Goal: Task Accomplishment & Management: Use online tool/utility

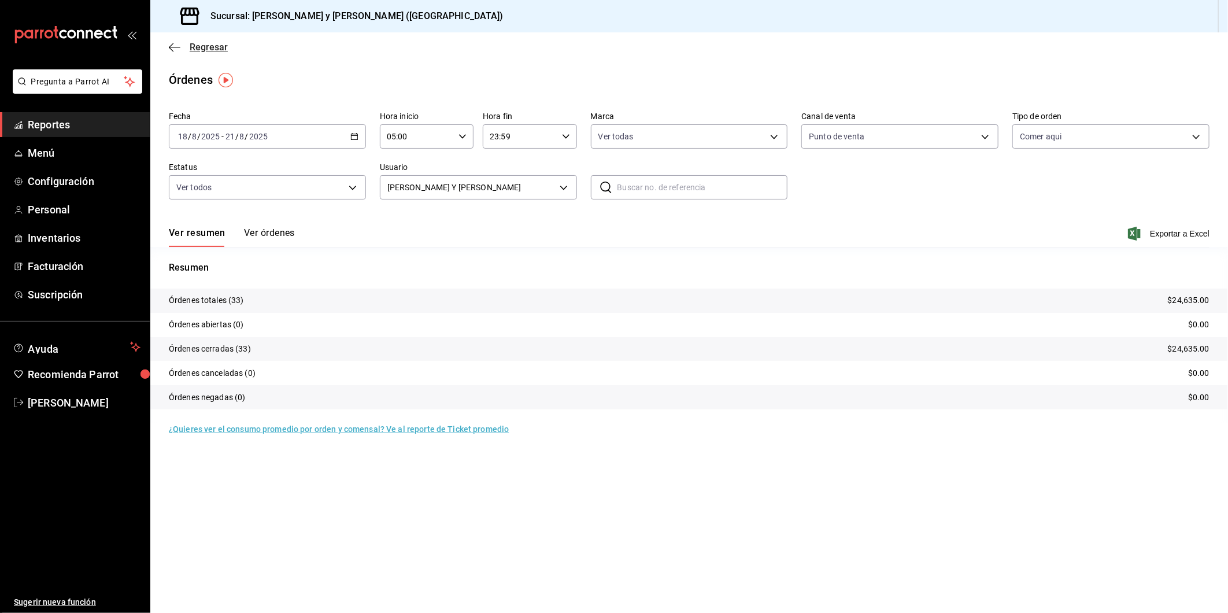
click at [177, 42] on icon "button" at bounding box center [175, 47] width 12 height 10
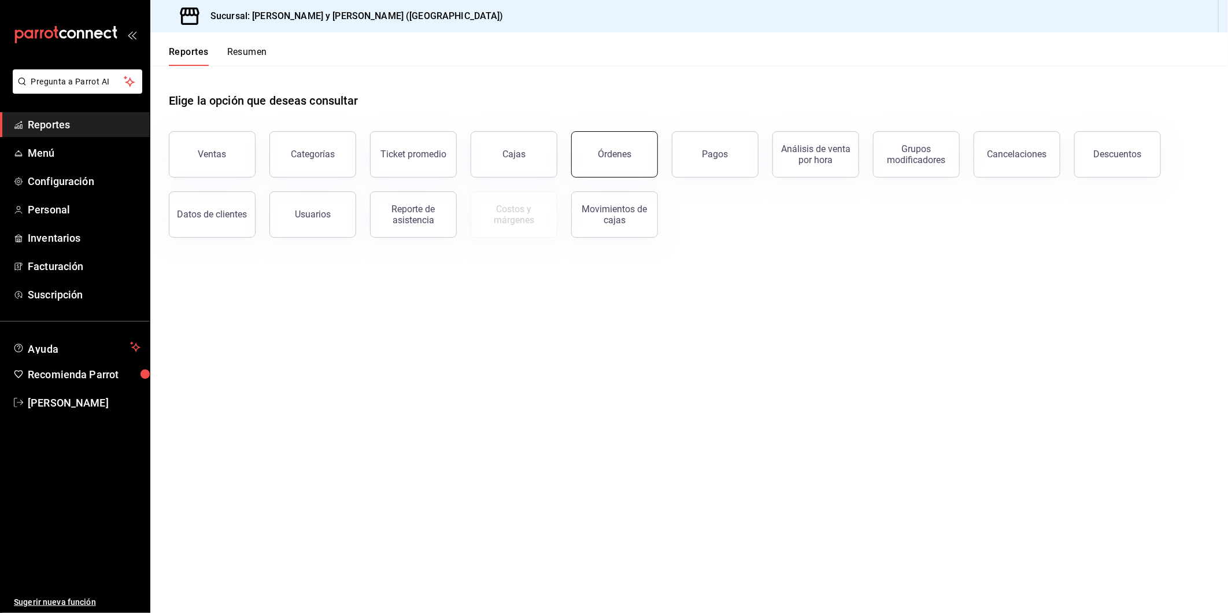
click at [604, 165] on button "Órdenes" at bounding box center [614, 154] width 87 height 46
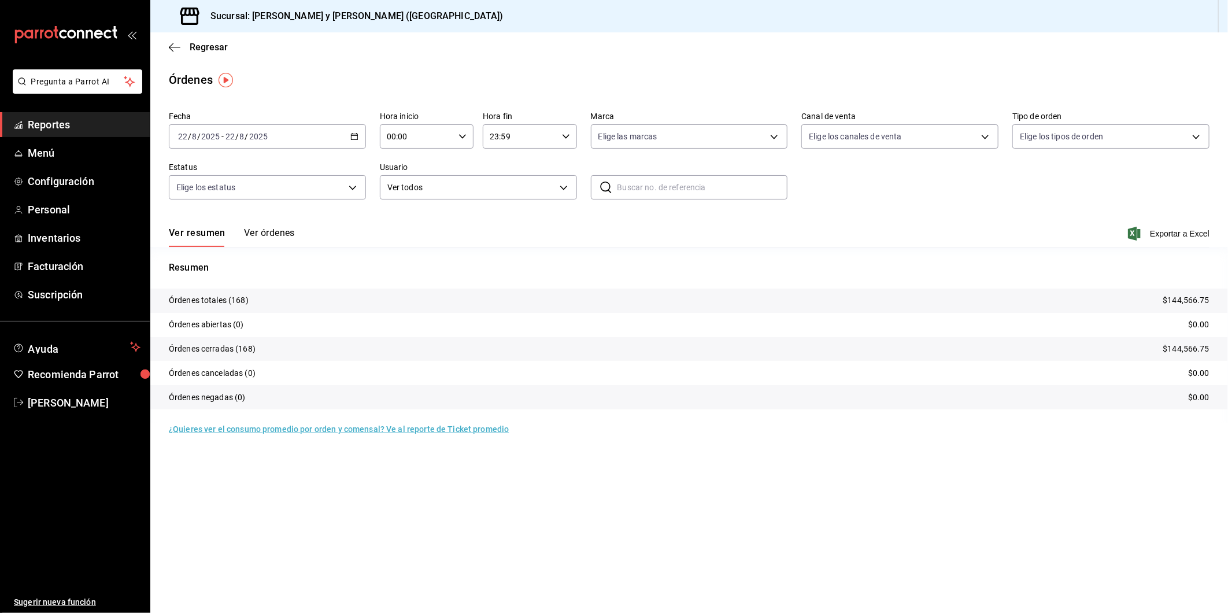
click at [461, 137] on \(Stroke\) "button" at bounding box center [462, 136] width 7 height 4
click at [407, 232] on button "05" at bounding box center [403, 241] width 42 height 23
type input "05:00"
click at [773, 137] on div at bounding box center [614, 306] width 1228 height 613
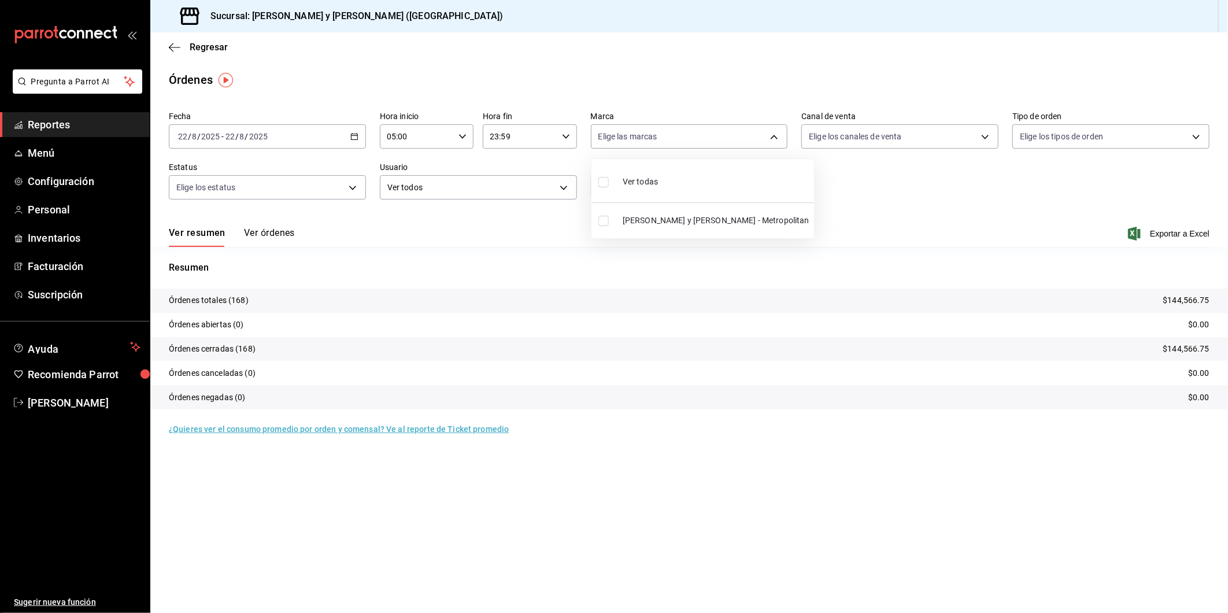
click at [773, 137] on body "Pregunta a Parrot AI Reportes Menú Configuración Personal Inventarios Facturaci…" at bounding box center [614, 306] width 1228 height 613
click at [605, 222] on input "checkbox" at bounding box center [603, 221] width 10 height 10
checkbox input "true"
type input "5c4b5436-b9cd-4a1a-b4e8-85329c7394cf"
checkbox input "true"
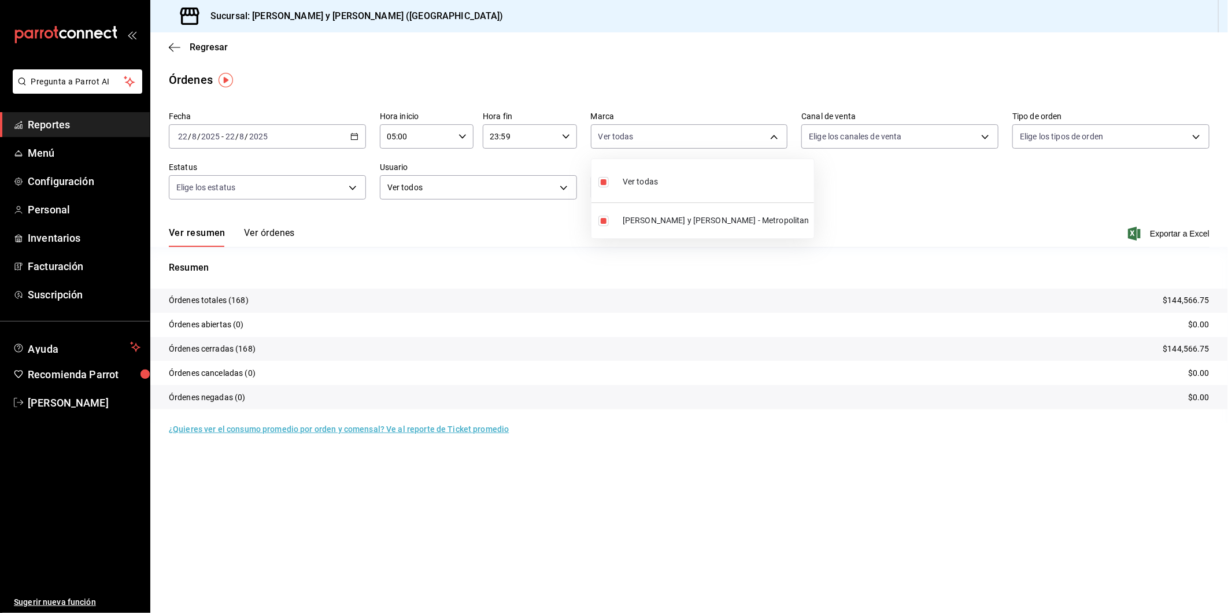
click at [987, 139] on div at bounding box center [614, 306] width 1228 height 613
click at [987, 139] on body "Pregunta a Parrot AI Reportes Menú Configuración Personal Inventarios Facturaci…" at bounding box center [614, 306] width 1228 height 613
click at [812, 181] on input "checkbox" at bounding box center [815, 182] width 10 height 10
checkbox input "true"
type input "PARROT,UBER_EATS,RAPPI,DIDI_FOOD,ONLINE"
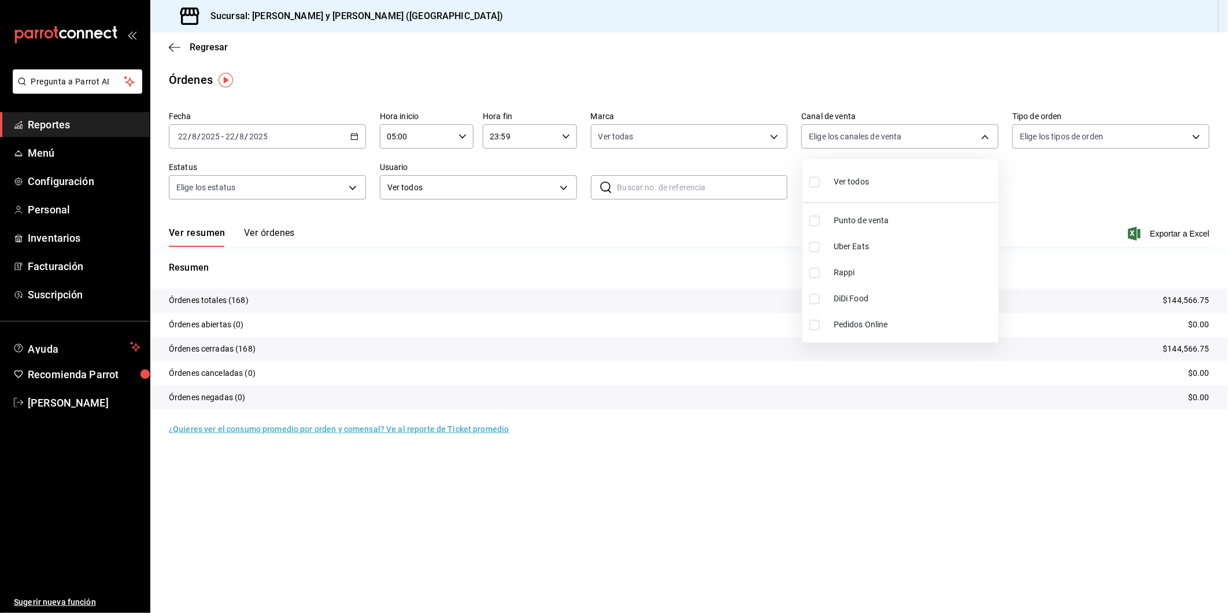
checkbox input "true"
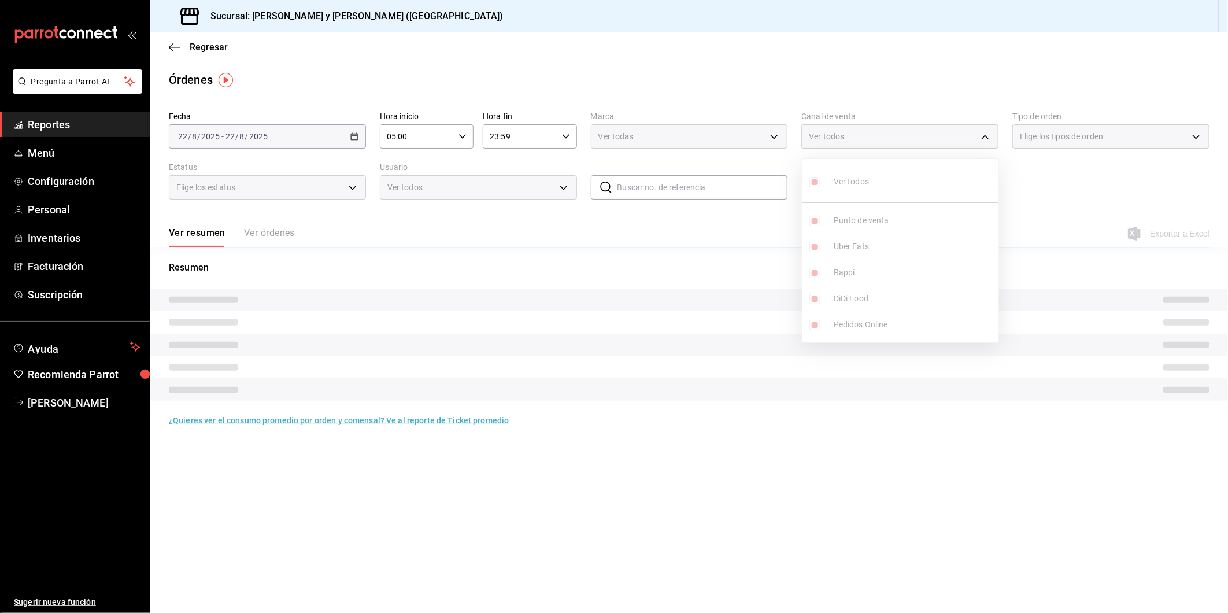
click at [1197, 139] on div at bounding box center [614, 306] width 1228 height 613
click at [1197, 139] on div "Elige los tipos de orden" at bounding box center [1110, 136] width 197 height 24
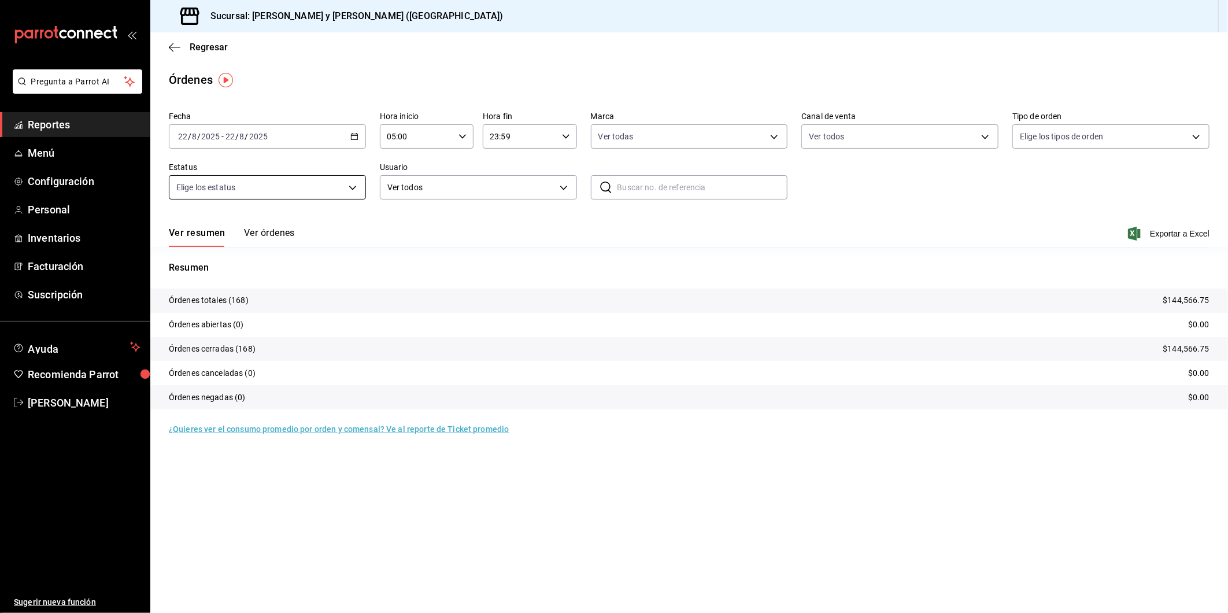
click at [351, 189] on body "Pregunta a Parrot AI Reportes Menú Configuración Personal Inventarios Facturaci…" at bounding box center [614, 306] width 1228 height 613
click at [186, 236] on input "checkbox" at bounding box center [181, 233] width 10 height 10
checkbox input "true"
type input "DENIED,FINISHED,CANCELED,OPEN"
checkbox input "true"
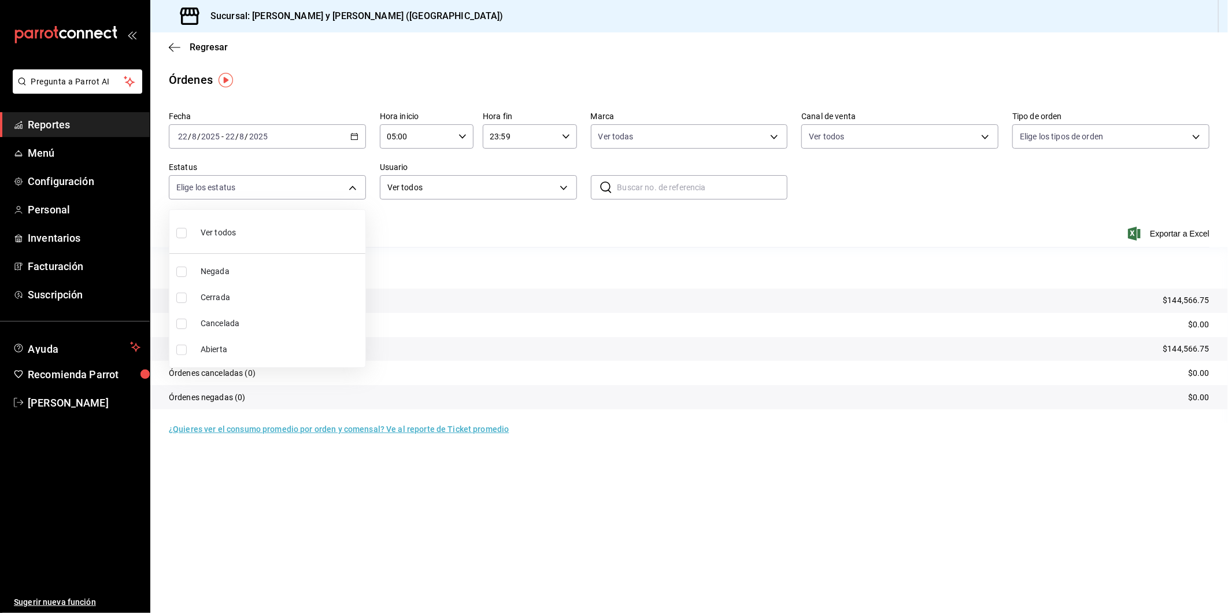
checkbox input "true"
click at [1189, 153] on div at bounding box center [614, 306] width 1228 height 613
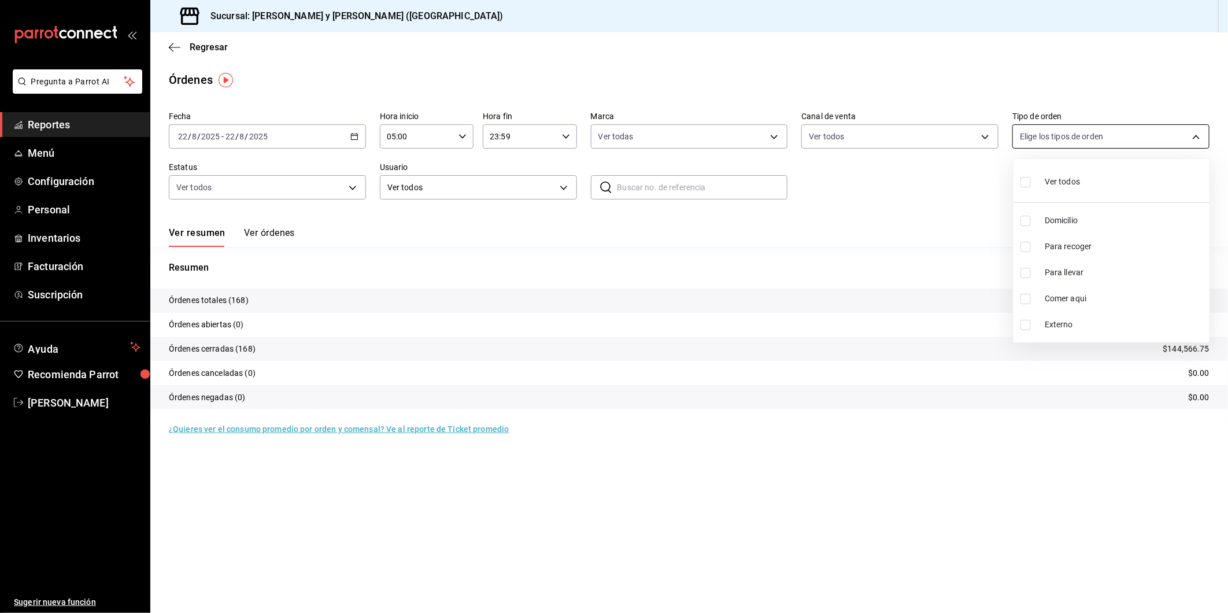
click at [1193, 136] on body "Pregunta a Parrot AI Reportes Menú Configuración Personal Inventarios Facturaci…" at bounding box center [614, 306] width 1228 height 613
drag, startPoint x: 1032, startPoint y: 302, endPoint x: 1021, endPoint y: 302, distance: 10.4
click at [1031, 302] on label at bounding box center [1028, 299] width 15 height 10
click at [1031, 302] on input "checkbox" at bounding box center [1026, 299] width 10 height 10
checkbox input "false"
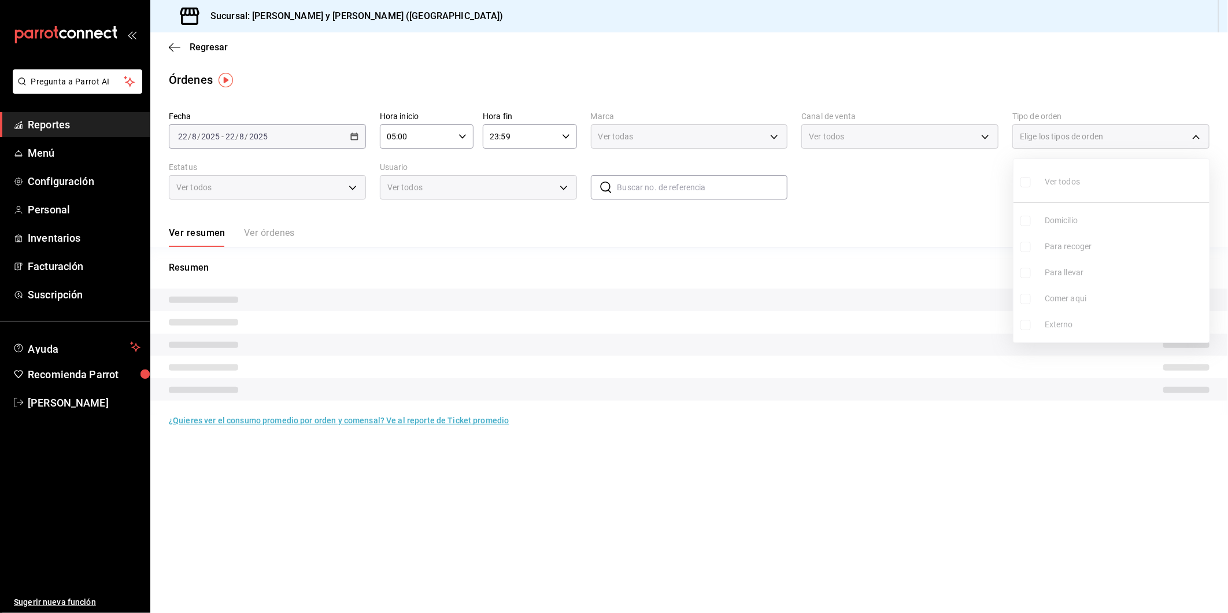
click at [1026, 301] on ul "Ver todos Domicilio Para recoger Para llevar Comer aqui Externo" at bounding box center [1112, 250] width 196 height 183
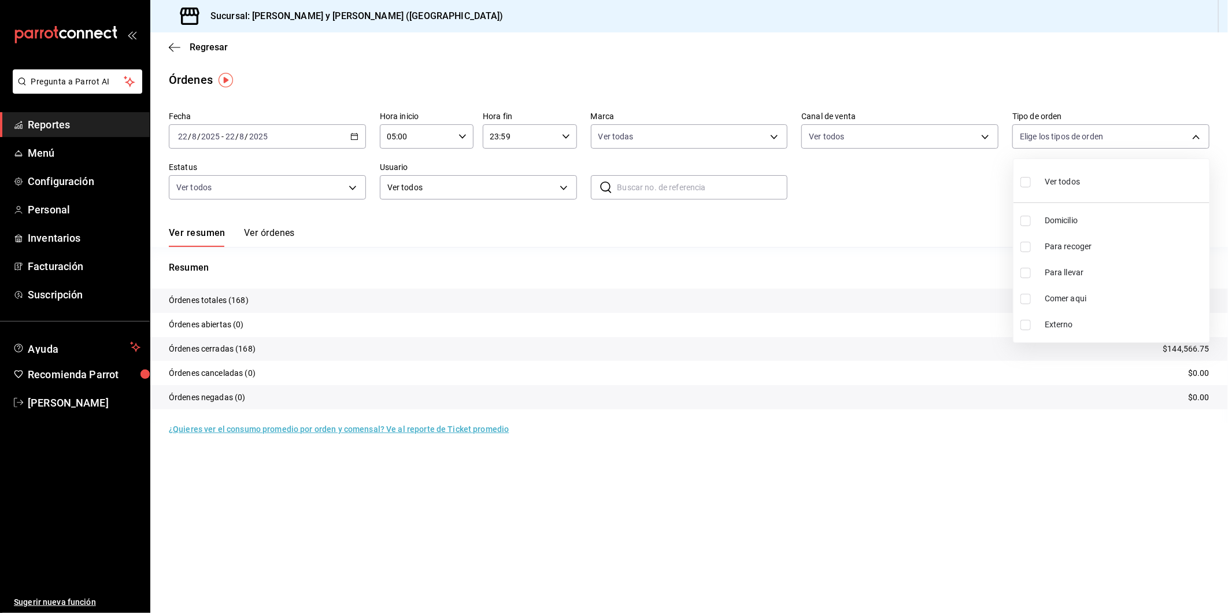
click at [1026, 297] on input "checkbox" at bounding box center [1026, 299] width 10 height 10
checkbox input "true"
type input "4ffca59b-4c2c-40e7-90fe-fdf72e946522"
click at [960, 272] on div at bounding box center [614, 306] width 1228 height 613
click at [1177, 230] on span "Exportar a Excel" at bounding box center [1169, 234] width 79 height 14
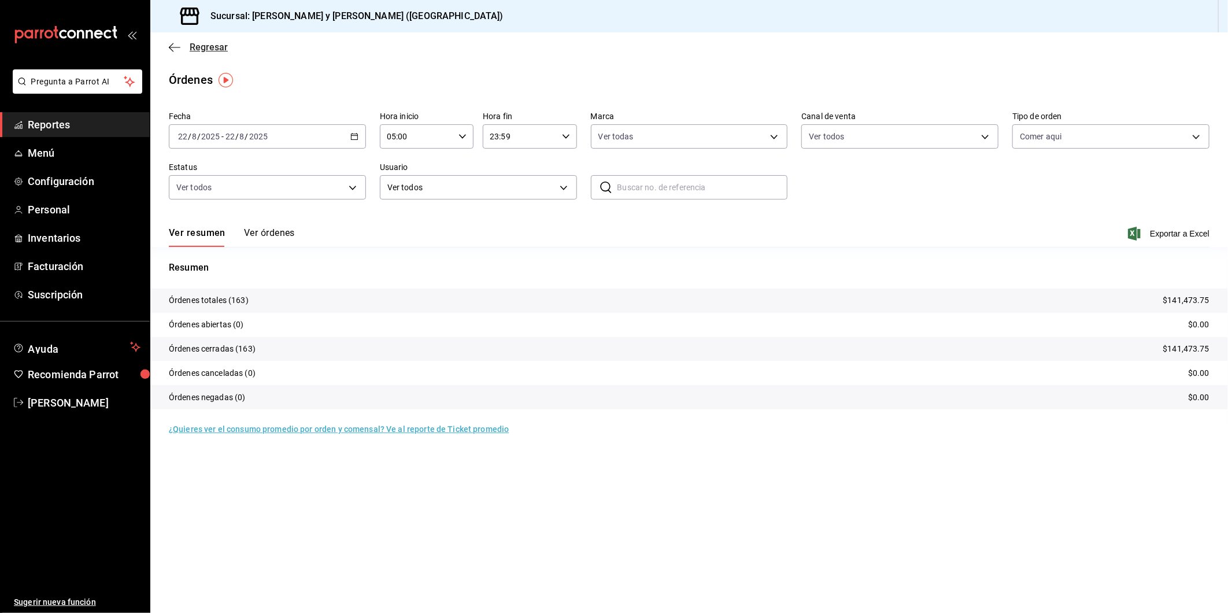
click at [174, 45] on icon "button" at bounding box center [175, 47] width 12 height 10
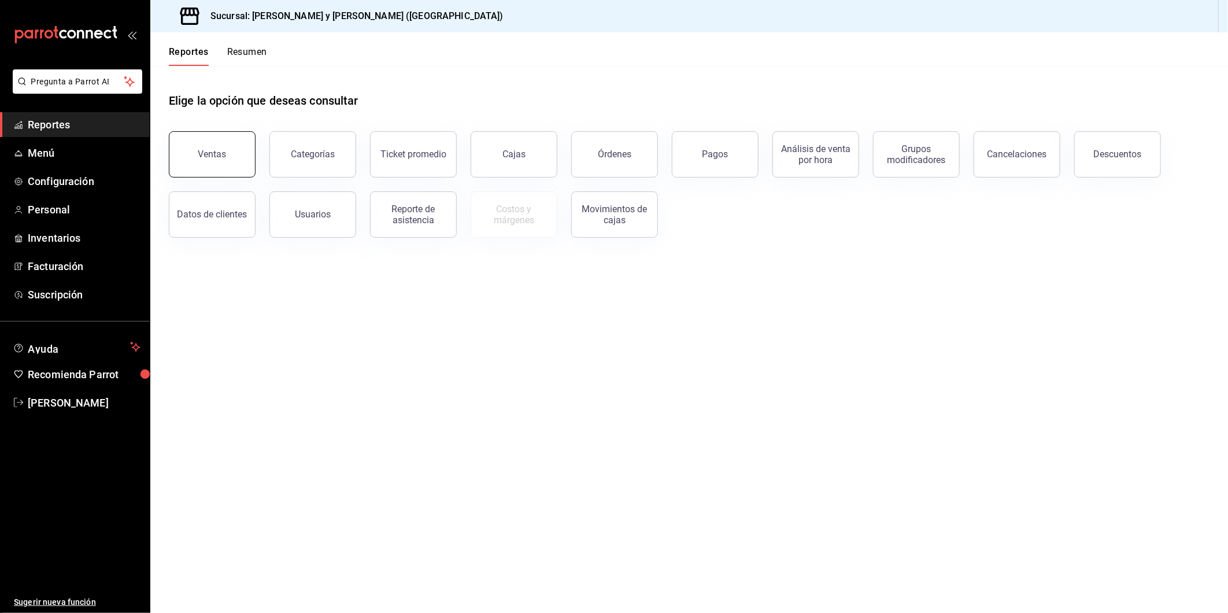
click at [237, 141] on button "Ventas" at bounding box center [212, 154] width 87 height 46
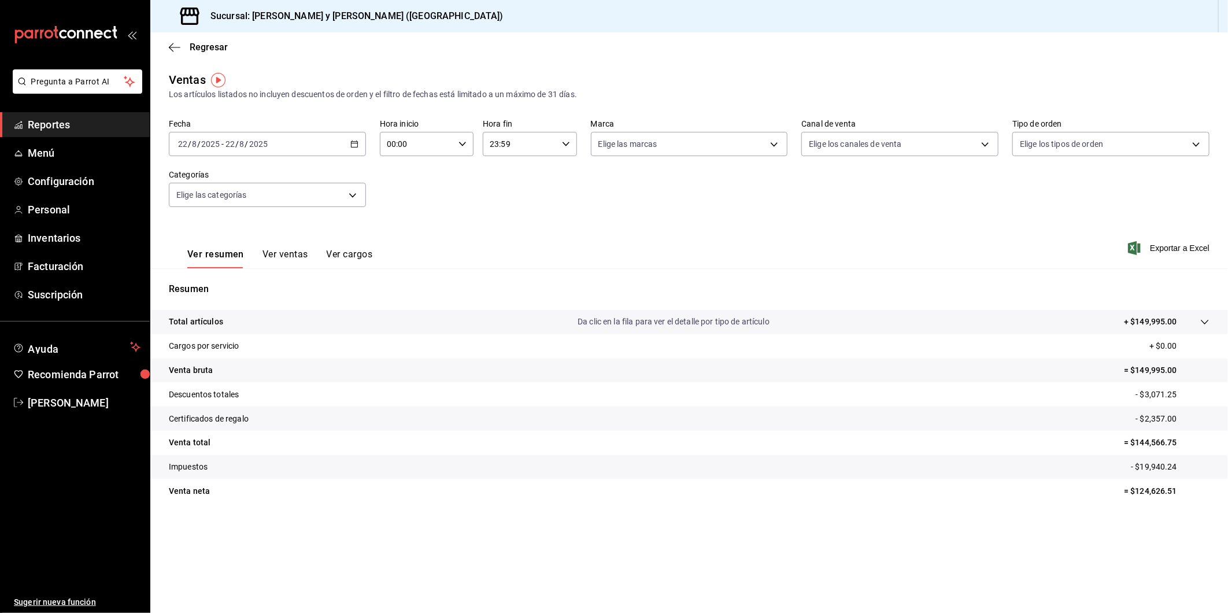
click at [463, 145] on icon "button" at bounding box center [463, 144] width 8 height 8
click at [405, 185] on span "05" at bounding box center [403, 184] width 28 height 9
type input "05:00"
click at [773, 148] on div at bounding box center [614, 306] width 1228 height 613
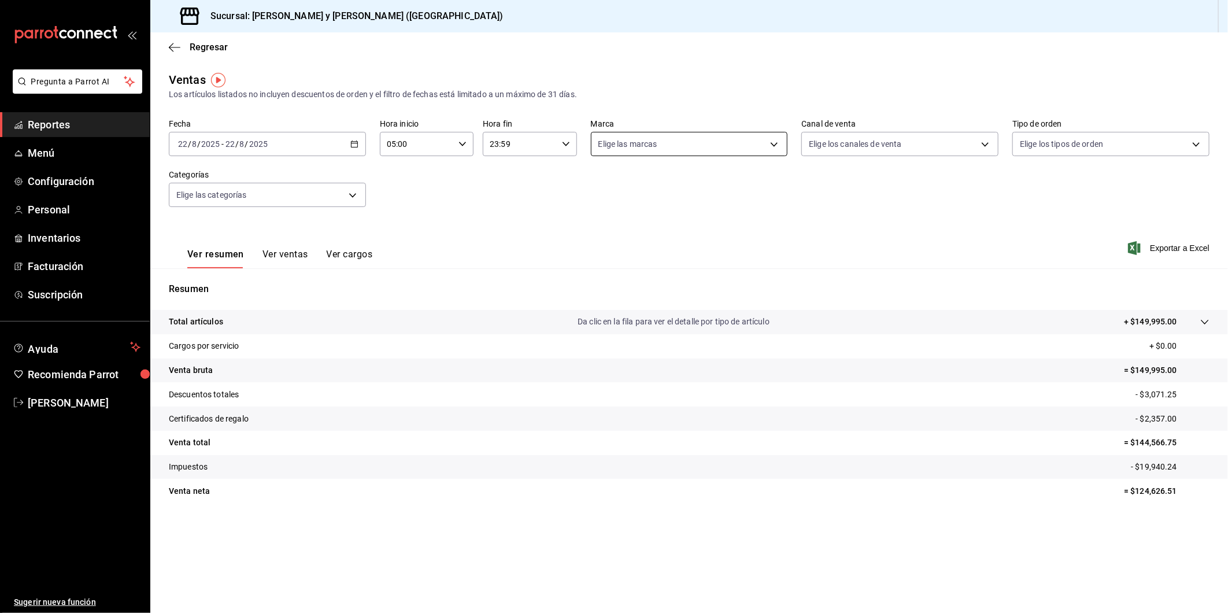
click at [775, 147] on body "Pregunta a Parrot AI Reportes Menú Configuración Personal Inventarios Facturaci…" at bounding box center [614, 306] width 1228 height 613
click at [604, 189] on input "checkbox" at bounding box center [603, 189] width 10 height 10
checkbox input "true"
type input "5c4b5436-b9cd-4a1a-b4e8-85329c7394cf"
checkbox input "true"
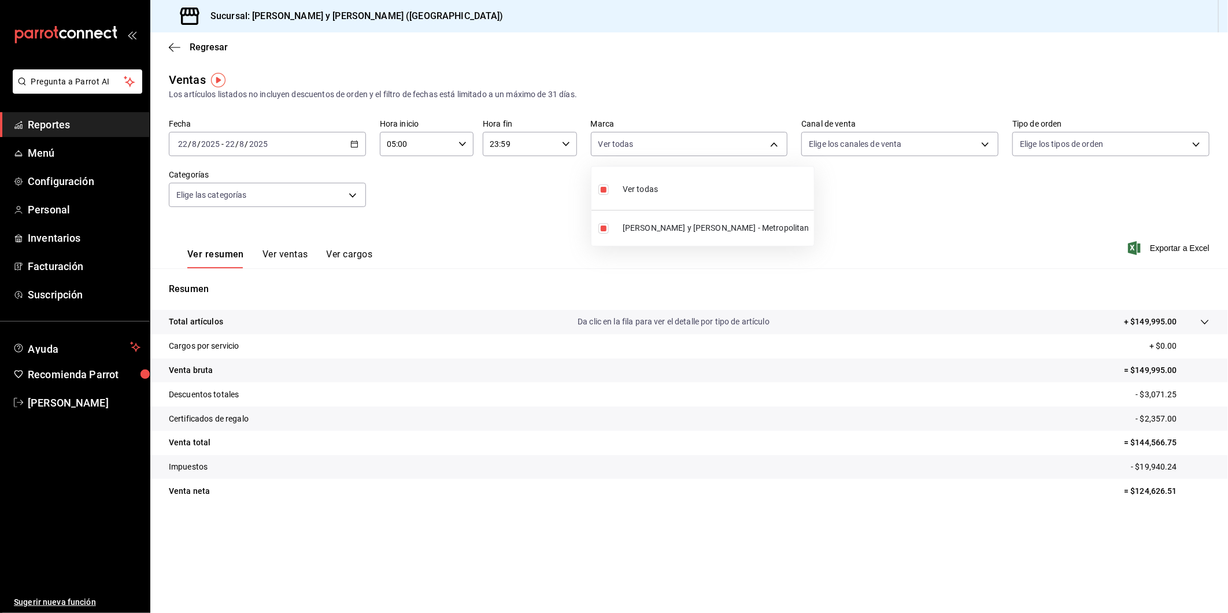
click at [986, 146] on div at bounding box center [614, 306] width 1228 height 613
click at [986, 146] on body "Pregunta a Parrot AI Reportes Menú Configuración Personal Inventarios Facturaci…" at bounding box center [614, 306] width 1228 height 613
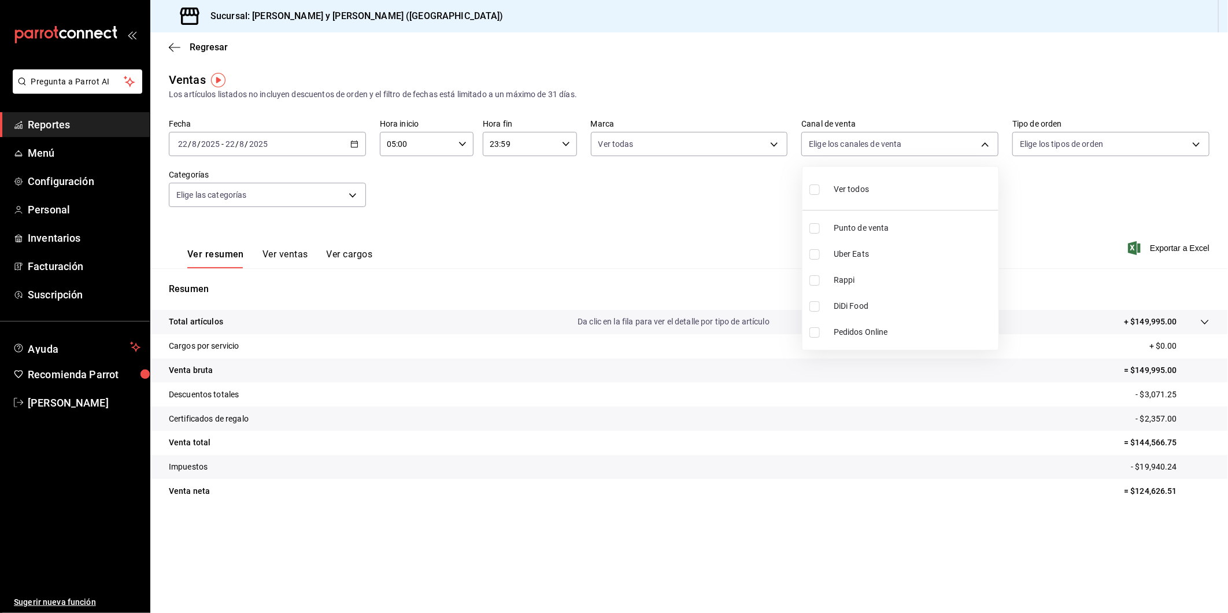
click at [815, 188] on input "checkbox" at bounding box center [815, 189] width 10 height 10
checkbox input "true"
type input "PARROT,UBER_EATS,RAPPI,DIDI_FOOD,ONLINE"
checkbox input "true"
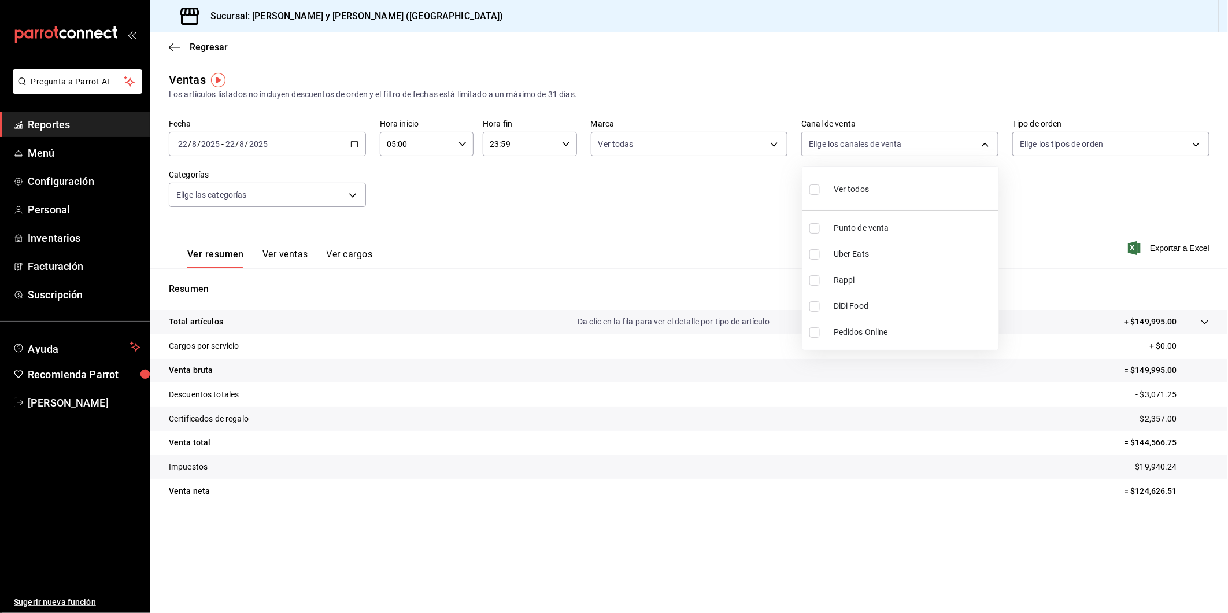
checkbox input "true"
drag, startPoint x: 1066, startPoint y: 183, endPoint x: 1169, endPoint y: 158, distance: 105.9
click at [1066, 183] on div at bounding box center [614, 306] width 1228 height 613
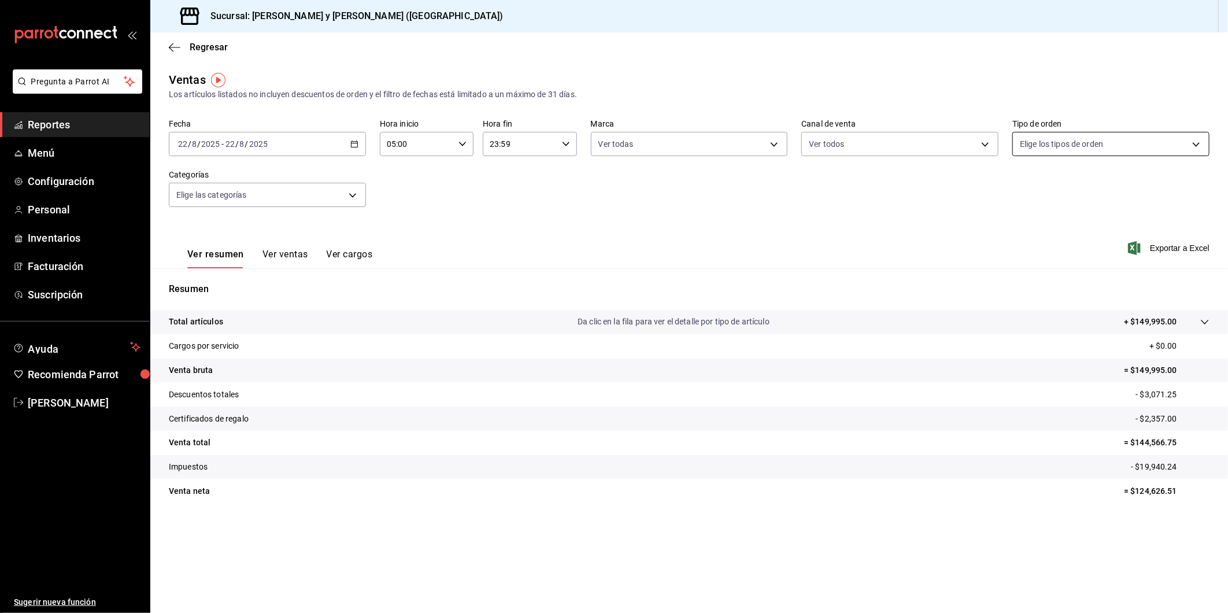
click at [1196, 146] on body "Pregunta a Parrot AI Reportes Menú Configuración Personal Inventarios Facturaci…" at bounding box center [614, 306] width 1228 height 613
click at [1026, 191] on input "checkbox" at bounding box center [1026, 189] width 10 height 10
checkbox input "true"
type input "ba680d0a-1f34-4b04-824e-6ad3acaf04f7,2b77cb70-5460-4e10-9e7c-e3f2a48e8b4b,02b75…"
checkbox input "true"
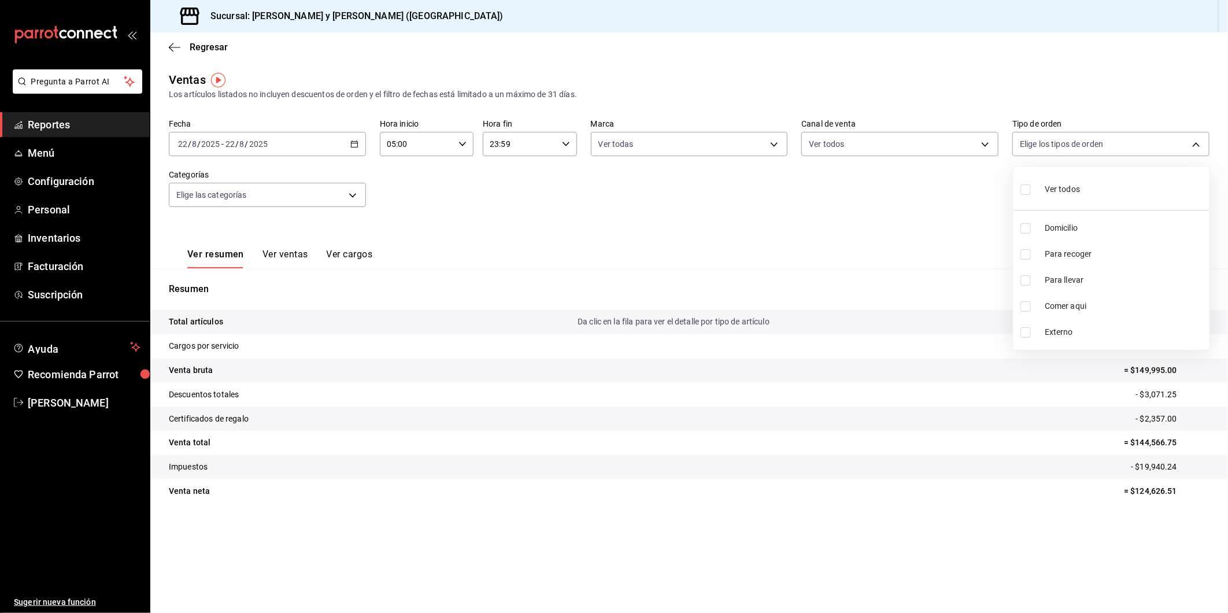
checkbox input "true"
click at [353, 195] on div at bounding box center [614, 306] width 1228 height 613
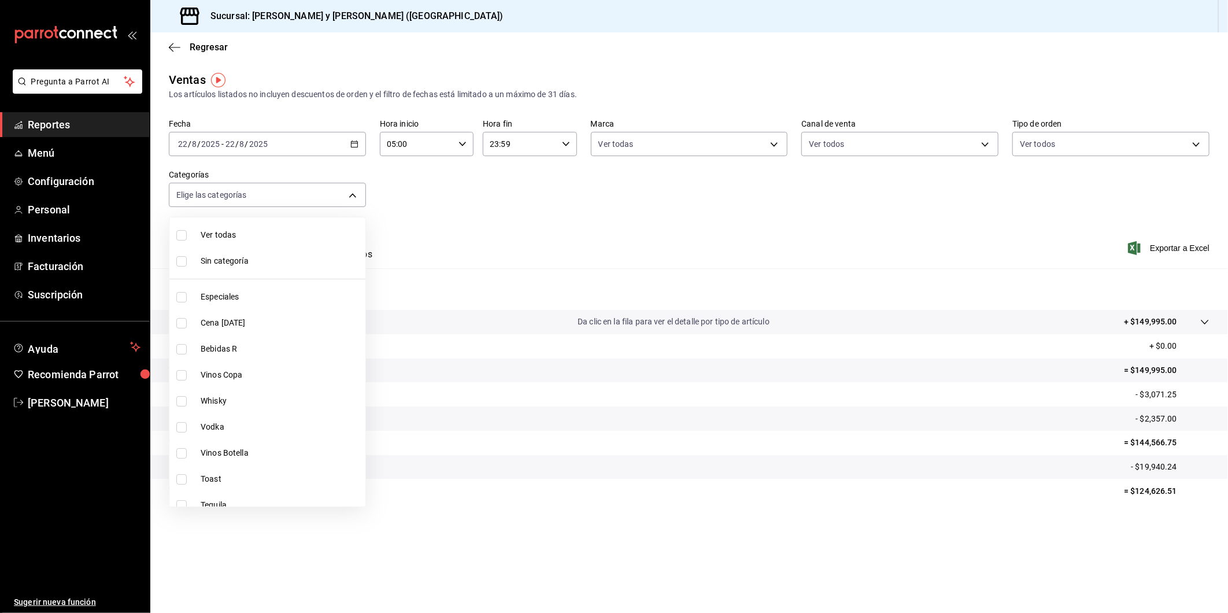
click at [353, 195] on body "Pregunta a Parrot AI Reportes Menú Configuración Personal Inventarios Facturaci…" at bounding box center [614, 306] width 1228 height 613
click at [178, 234] on input "checkbox" at bounding box center [181, 235] width 10 height 10
checkbox input "true"
type input "463cbe58-69f9-49c2-85c9-e7a3a82fd125,93b19971-b18f-4184-ad12-5f617cec116c,3e3b7…"
checkbox input "true"
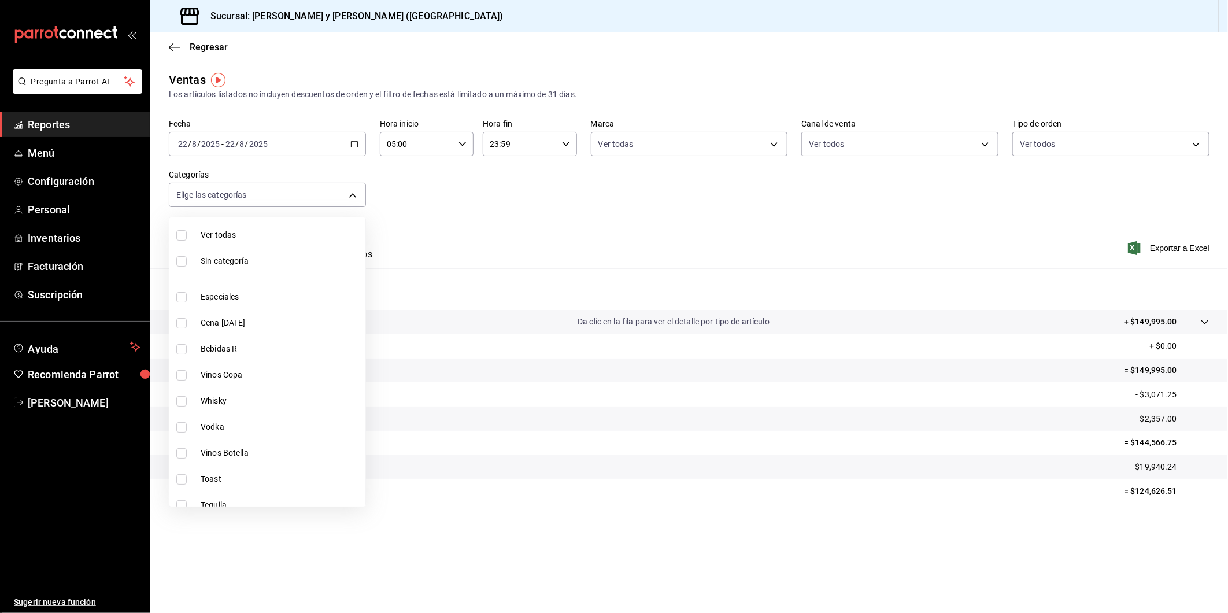
checkbox input "true"
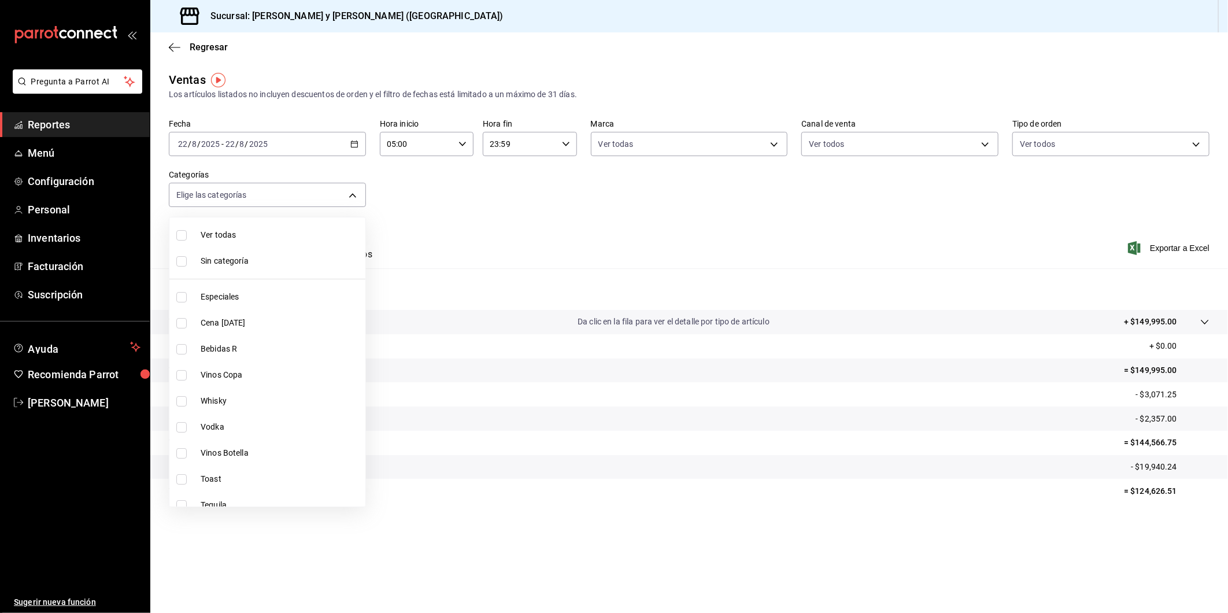
checkbox input "true"
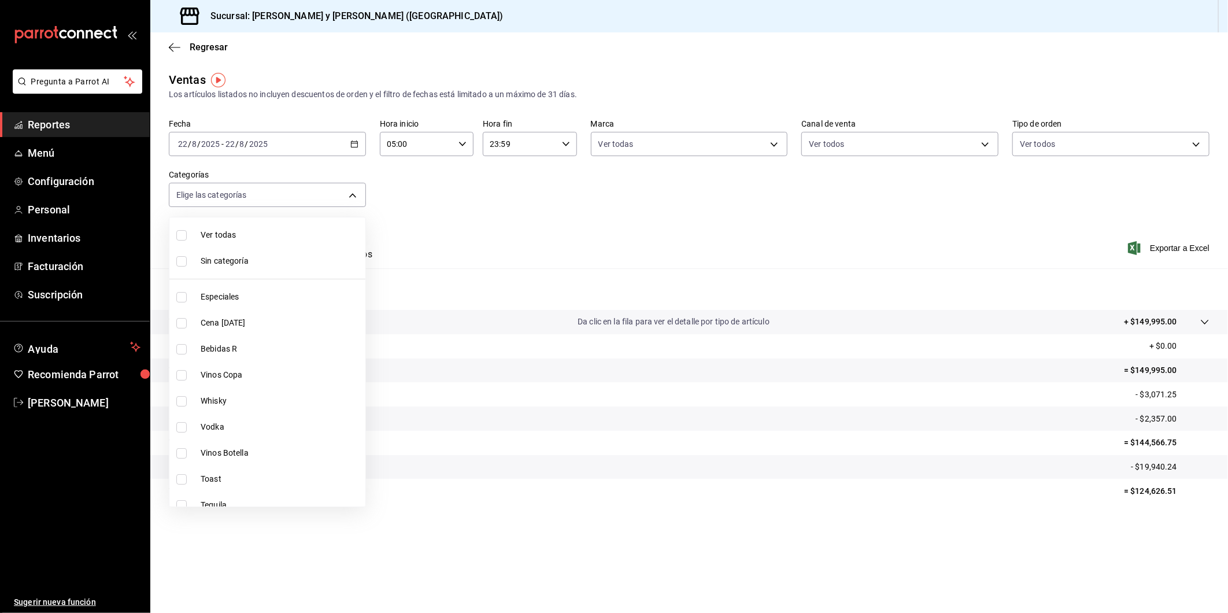
checkbox input "true"
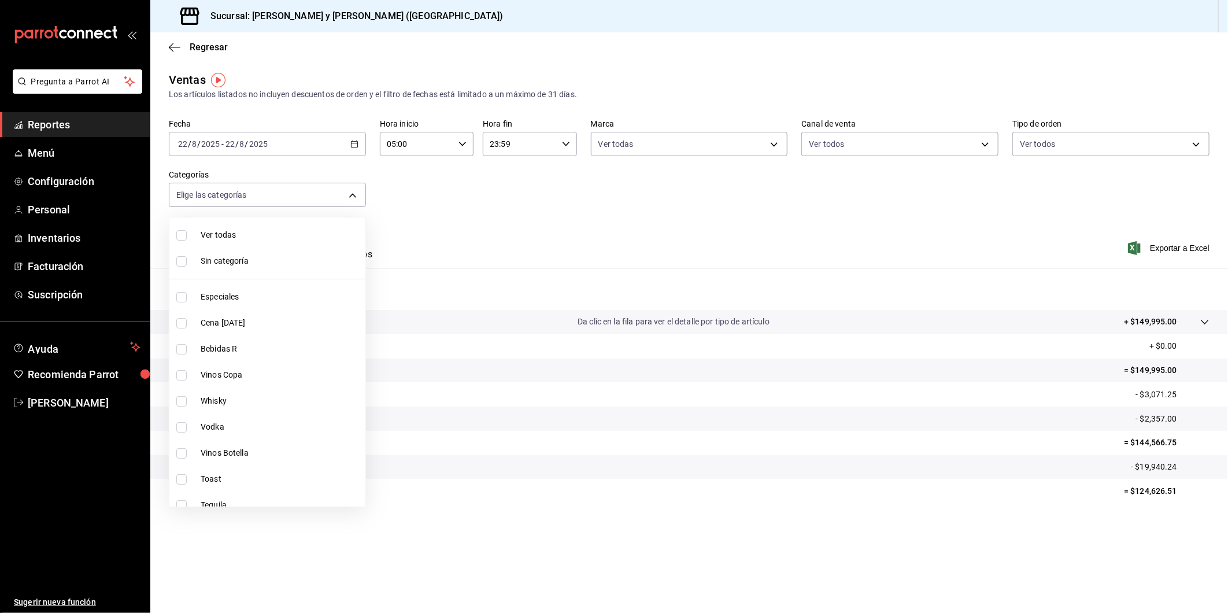
checkbox input "true"
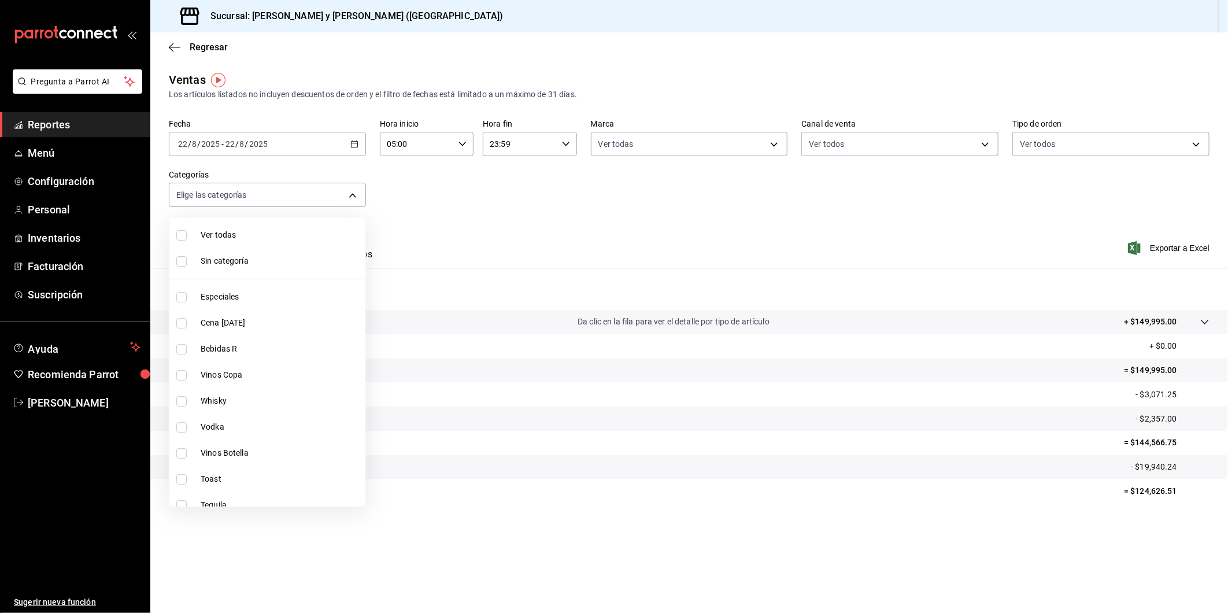
checkbox input "true"
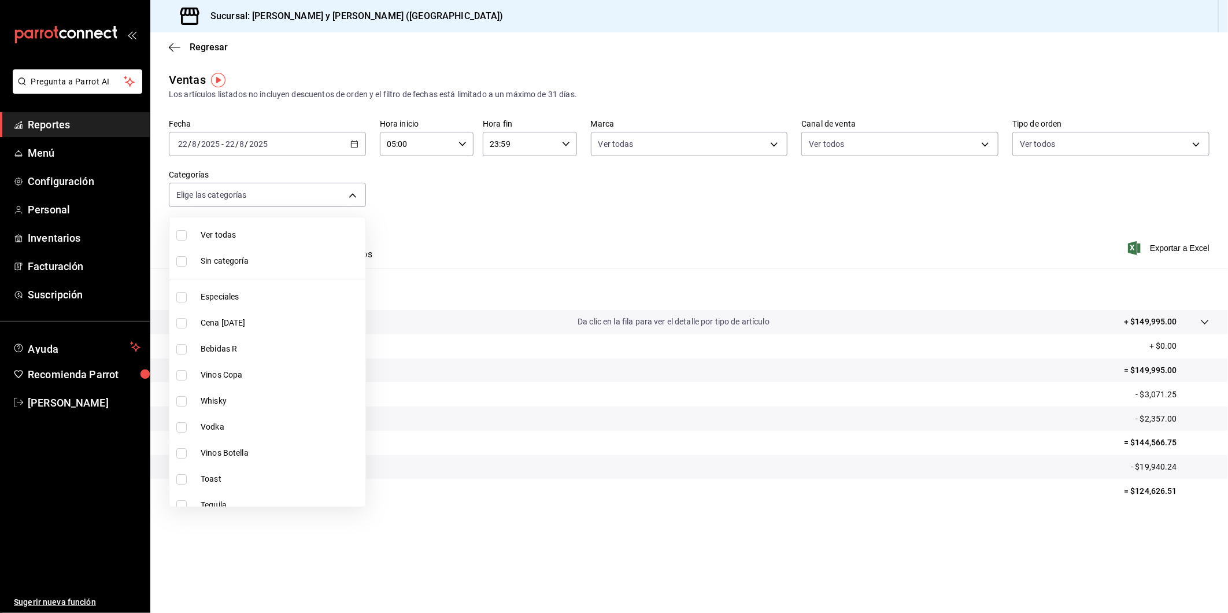
checkbox input "true"
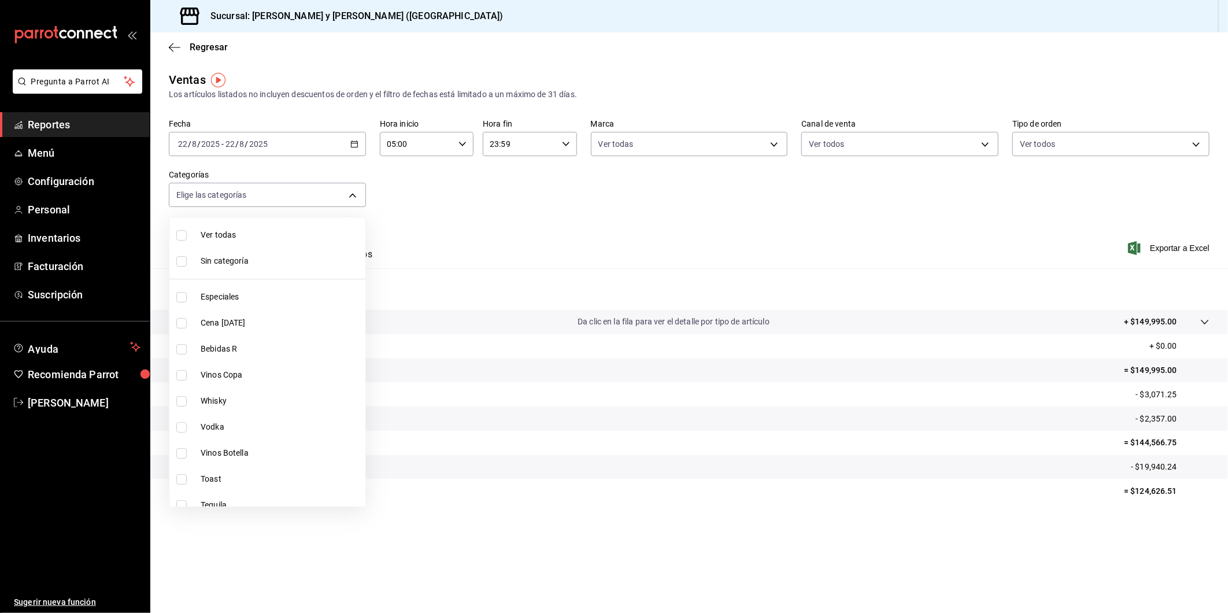
checkbox input "true"
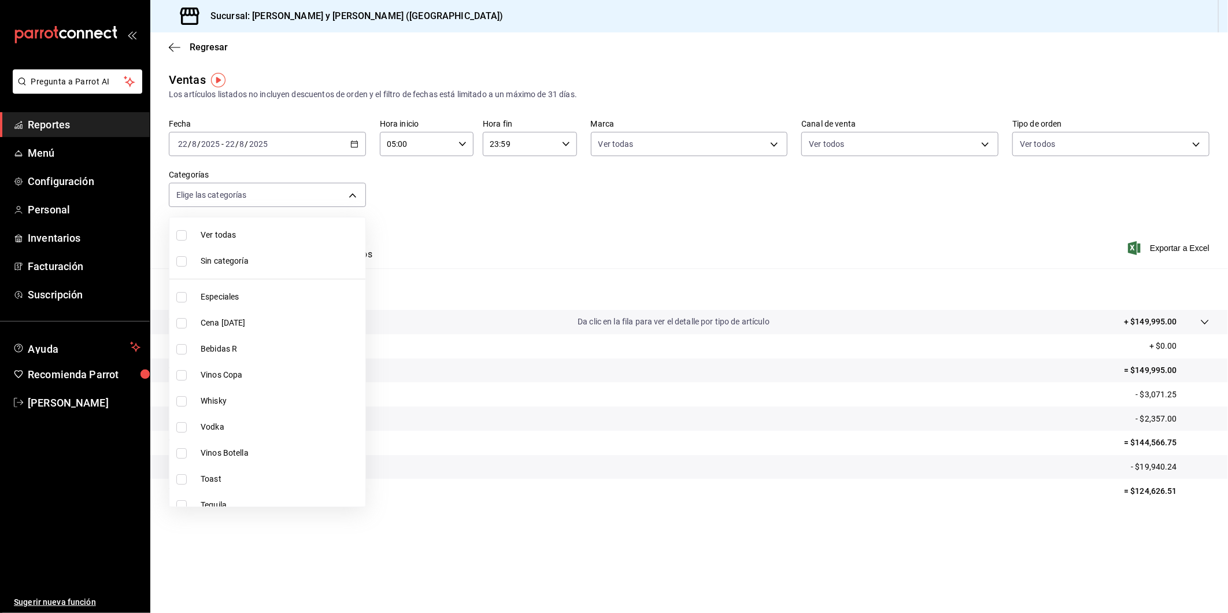
checkbox input "true"
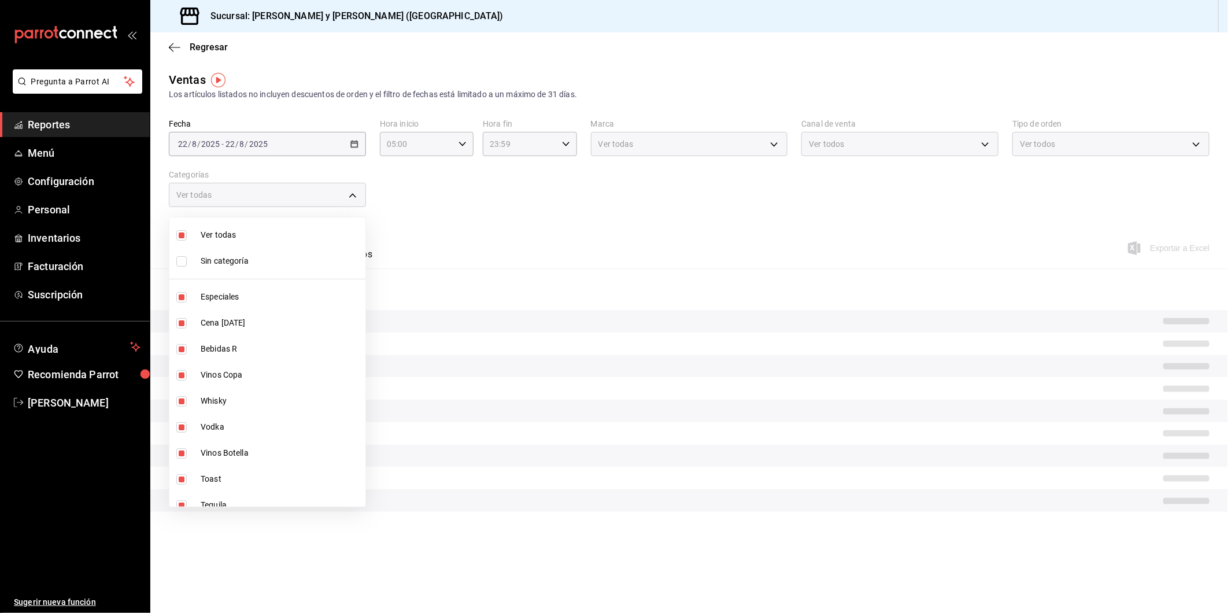
click at [457, 232] on div at bounding box center [614, 306] width 1228 height 613
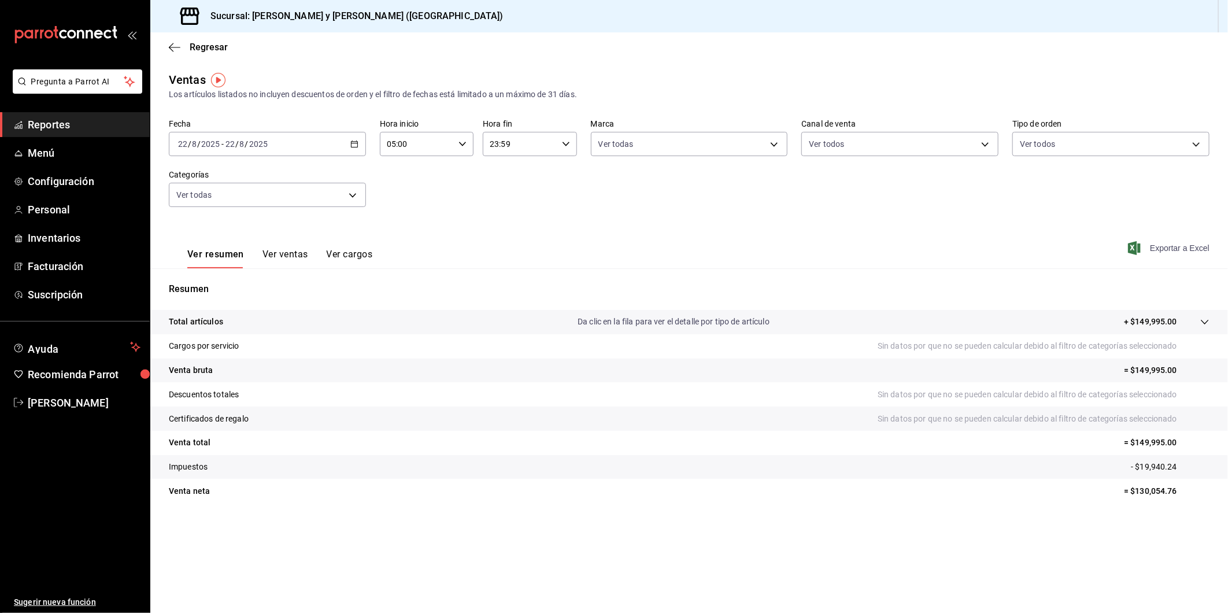
click at [1157, 249] on span "Exportar a Excel" at bounding box center [1169, 248] width 79 height 14
click at [169, 48] on icon "button" at bounding box center [175, 47] width 12 height 10
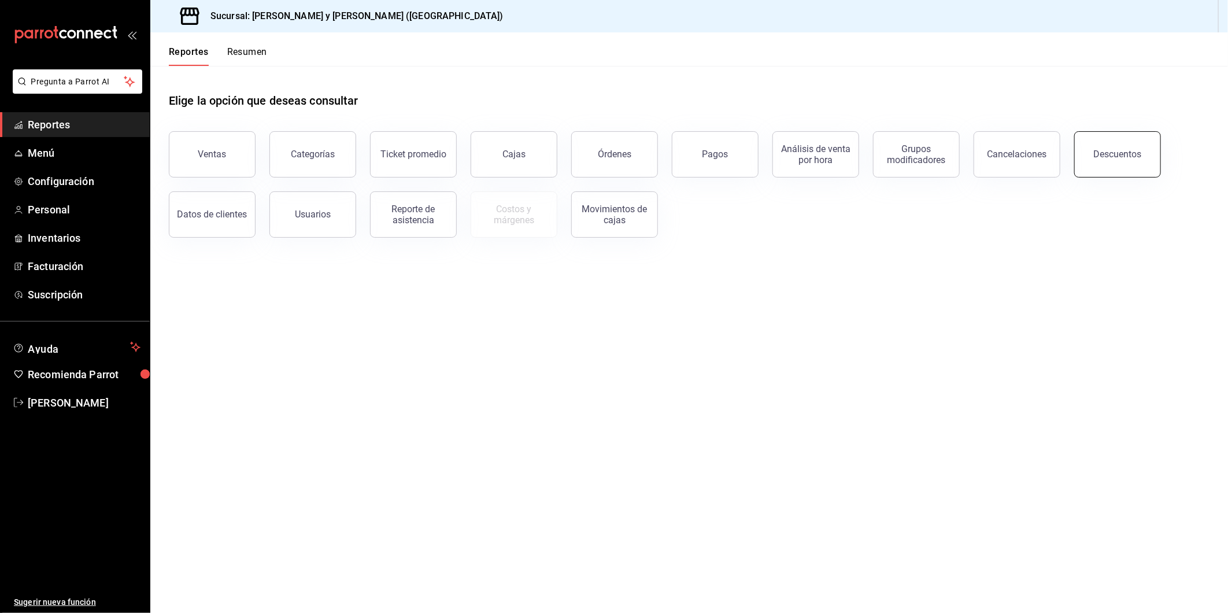
click at [1122, 155] on div "Descuentos" at bounding box center [1118, 154] width 48 height 11
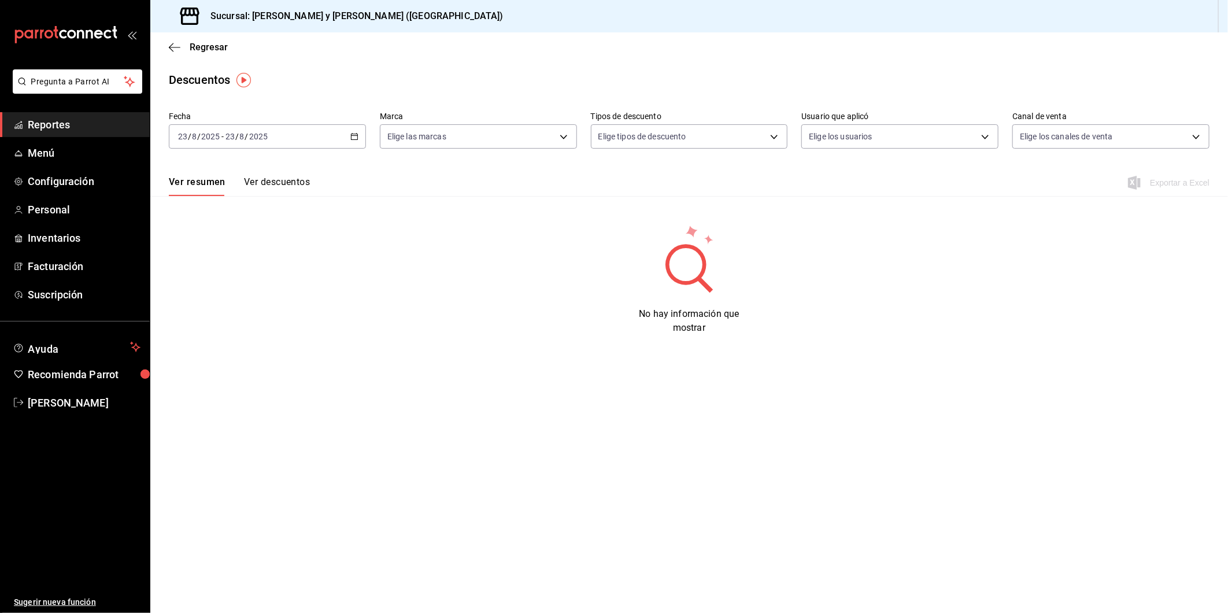
click at [356, 136] on icon "button" at bounding box center [354, 136] width 8 height 8
click at [194, 194] on span "Ayer" at bounding box center [224, 197] width 90 height 12
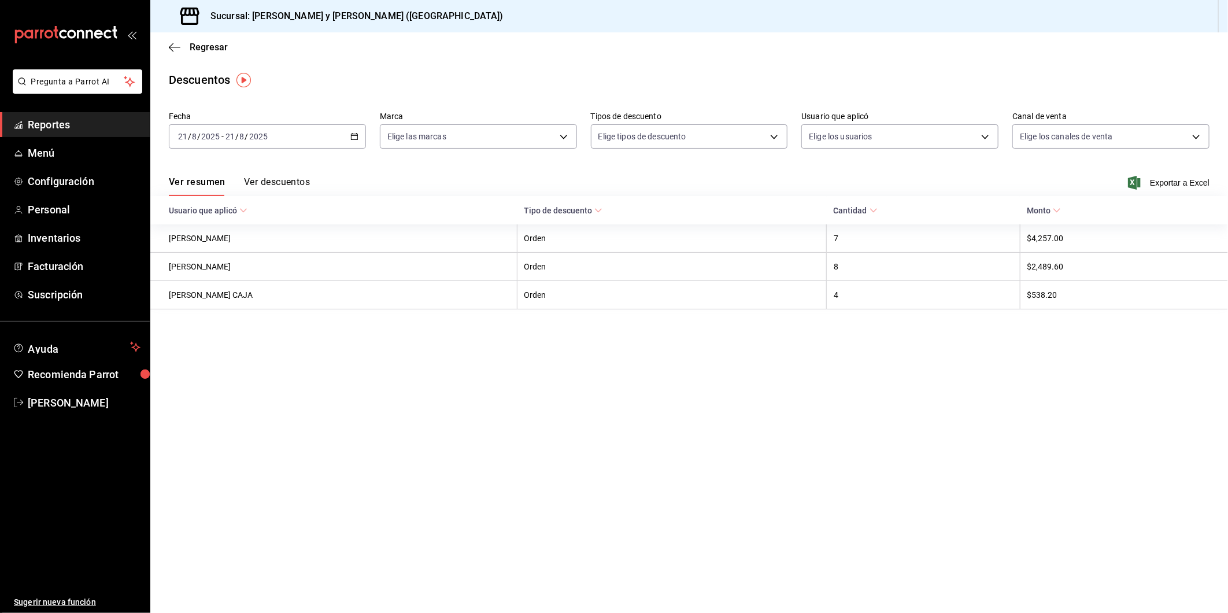
click at [352, 140] on \(Stroke\) "button" at bounding box center [354, 137] width 7 height 6
click at [217, 172] on span "Hoy" at bounding box center [224, 171] width 90 height 12
click at [558, 140] on body "Pregunta a Parrot AI Reportes Menú Configuración Personal Inventarios Facturaci…" at bounding box center [614, 306] width 1228 height 613
drag, startPoint x: 392, startPoint y: 182, endPoint x: 509, endPoint y: 172, distance: 117.8
click at [393, 182] on input "checkbox" at bounding box center [392, 182] width 10 height 10
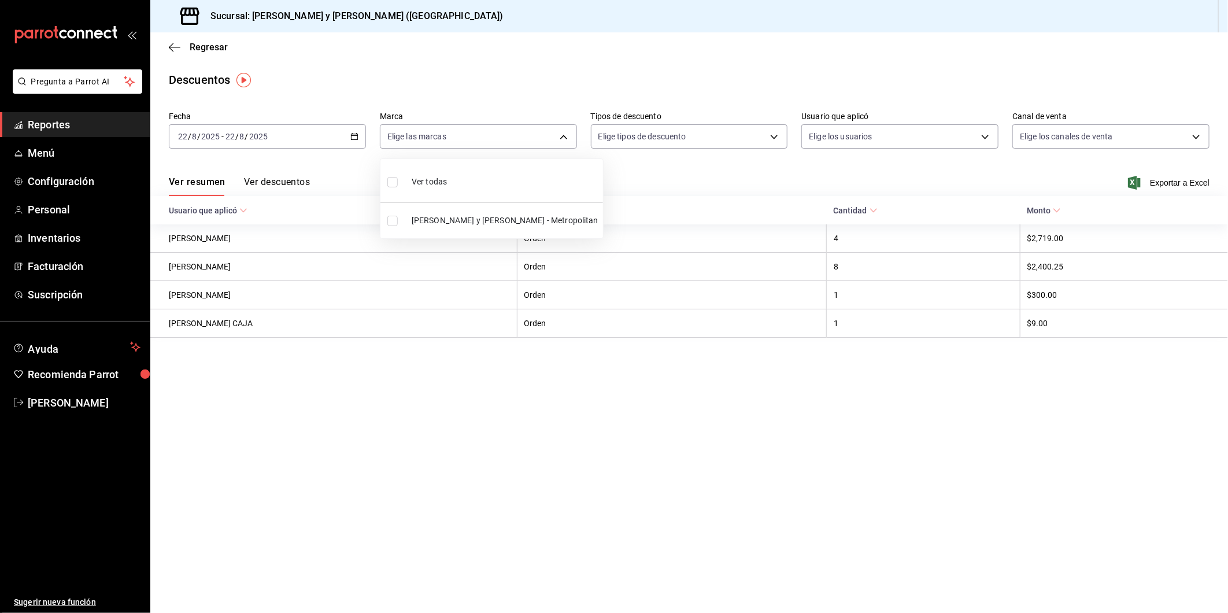
checkbox input "true"
type input "5c4b5436-b9cd-4a1a-b4e8-85329c7394cf"
checkbox input "true"
click at [773, 137] on div at bounding box center [614, 306] width 1228 height 613
click at [773, 137] on body "Pregunta a Parrot AI Reportes Menú Configuración Personal Inventarios Facturaci…" at bounding box center [614, 306] width 1228 height 613
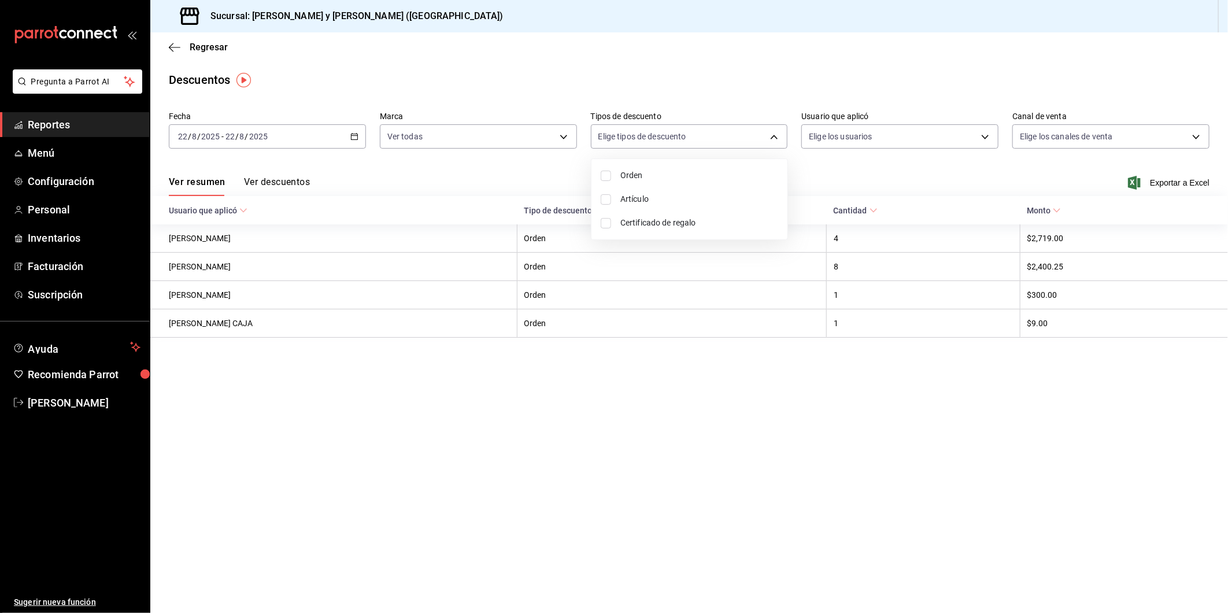
click at [604, 176] on input "checkbox" at bounding box center [606, 176] width 10 height 10
checkbox input "true"
type input "ORDER"
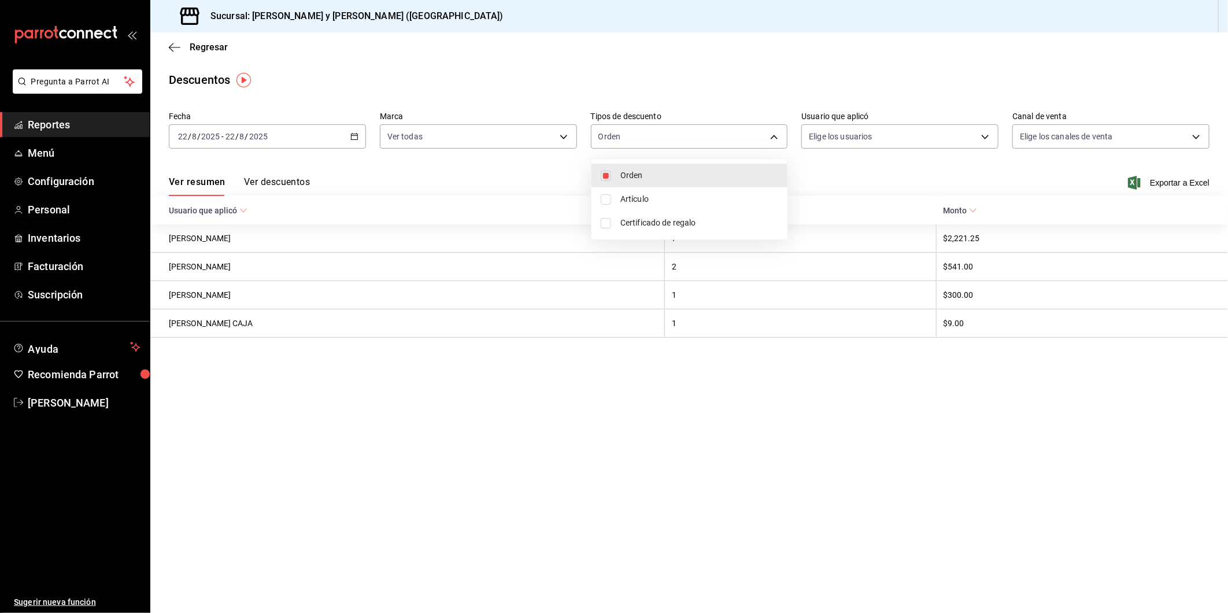
click at [1195, 138] on div at bounding box center [614, 306] width 1228 height 613
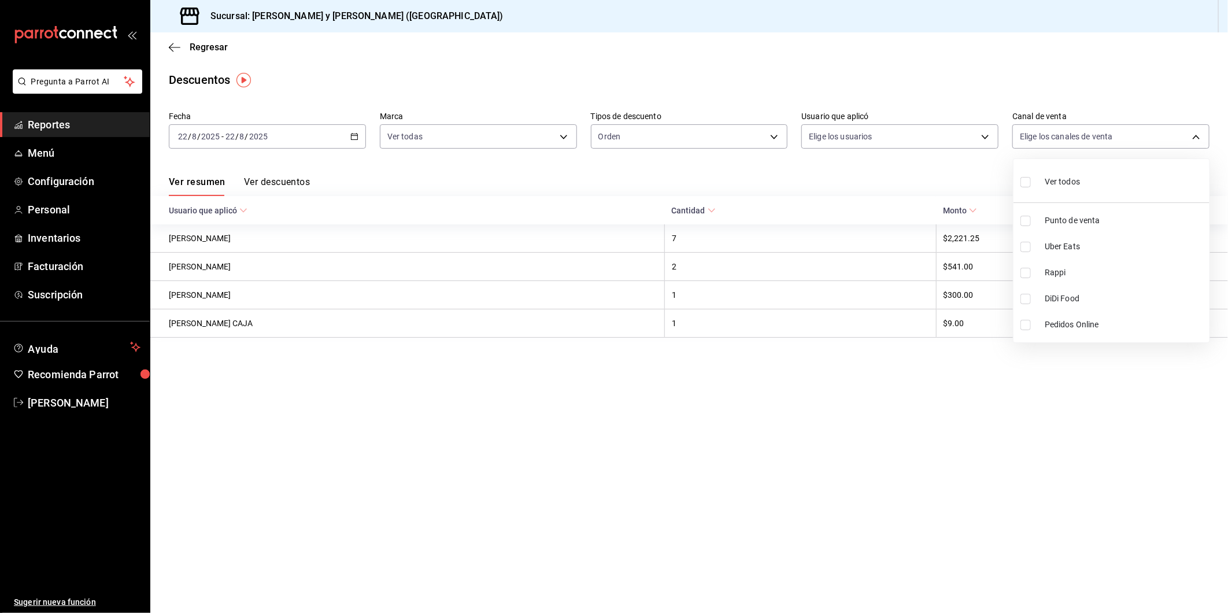
click at [1193, 139] on body "Pregunta a Parrot AI Reportes Menú Configuración Personal Inventarios Facturaci…" at bounding box center [614, 306] width 1228 height 613
click at [1025, 183] on input "checkbox" at bounding box center [1026, 182] width 10 height 10
checkbox input "true"
type input "PARROT,UBER_EATS,RAPPI,DIDI_FOOD,ONLINE"
checkbox input "true"
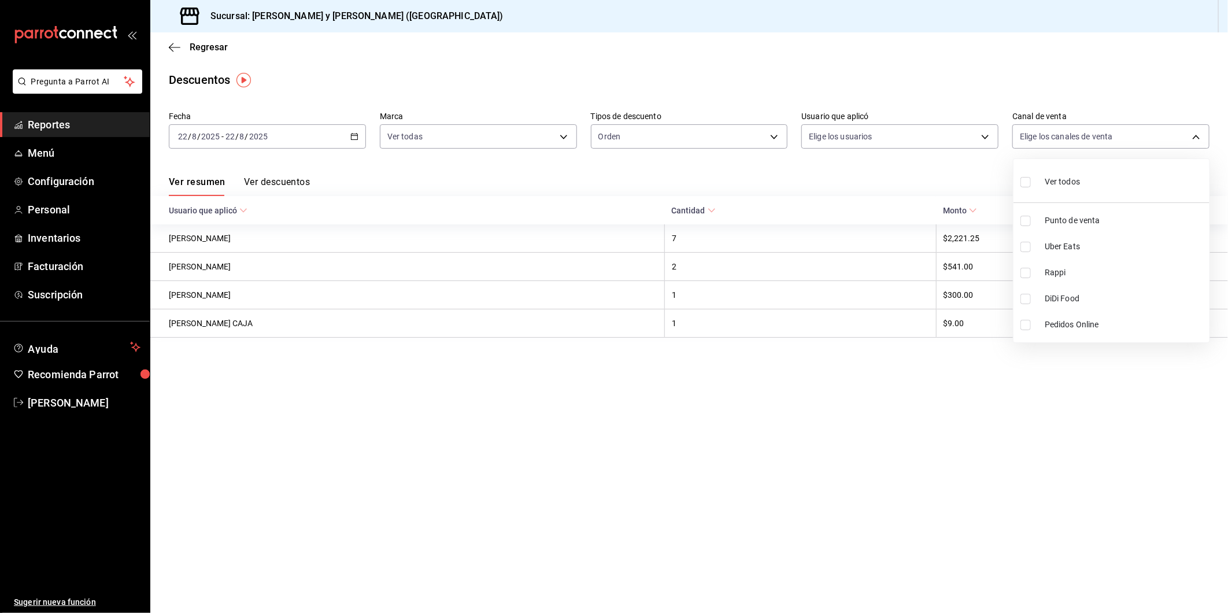
checkbox input "true"
click at [958, 183] on div at bounding box center [614, 306] width 1228 height 613
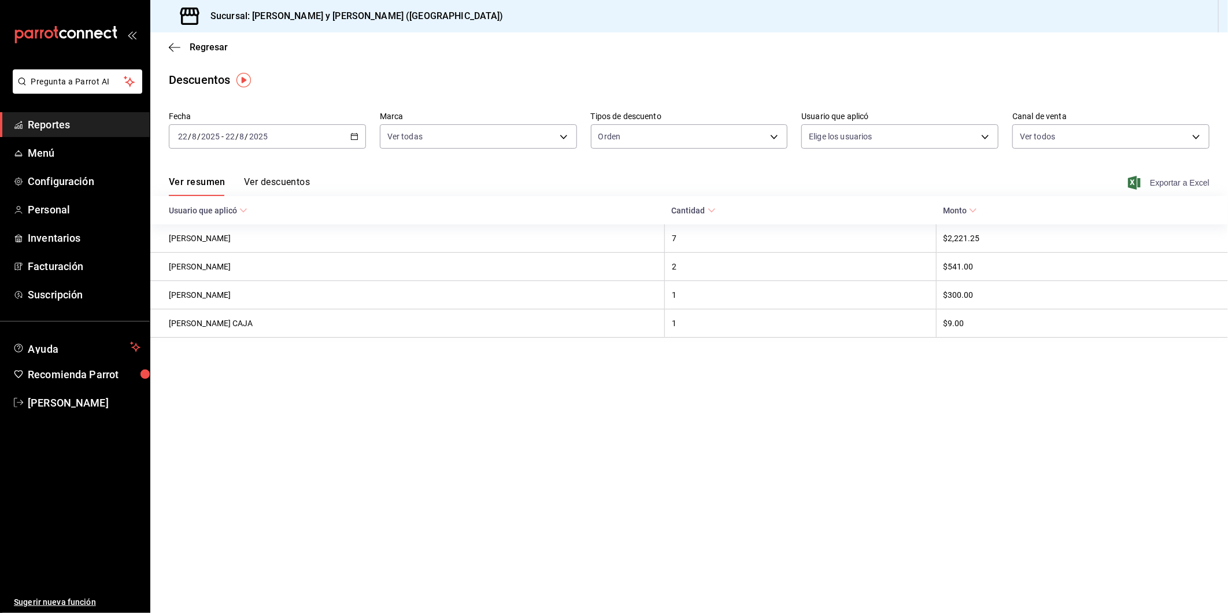
click at [1134, 187] on icon "button" at bounding box center [1134, 183] width 13 height 14
